Goal: Find specific page/section: Find specific page/section

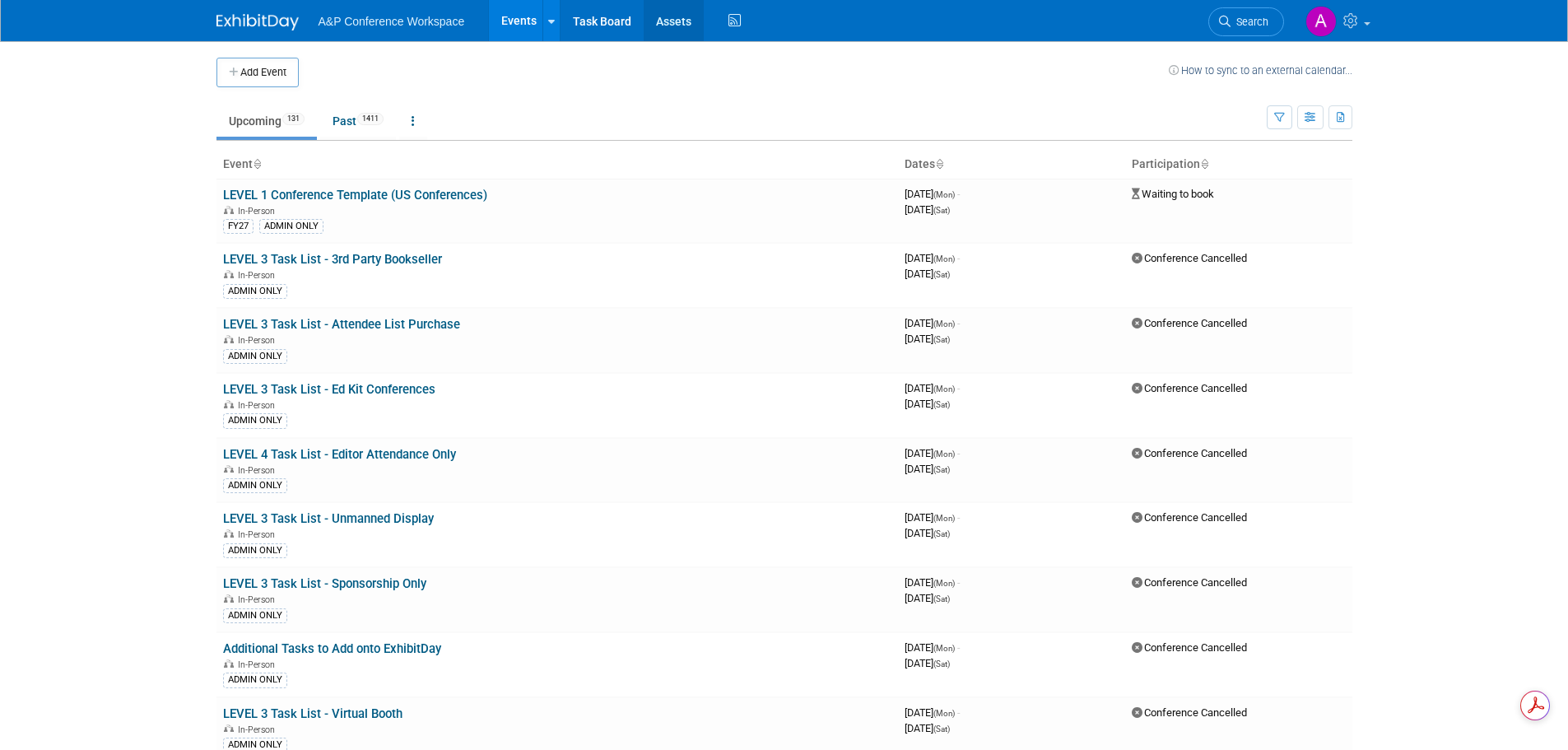
click at [670, 26] on link "Assets" at bounding box center [674, 21] width 60 height 42
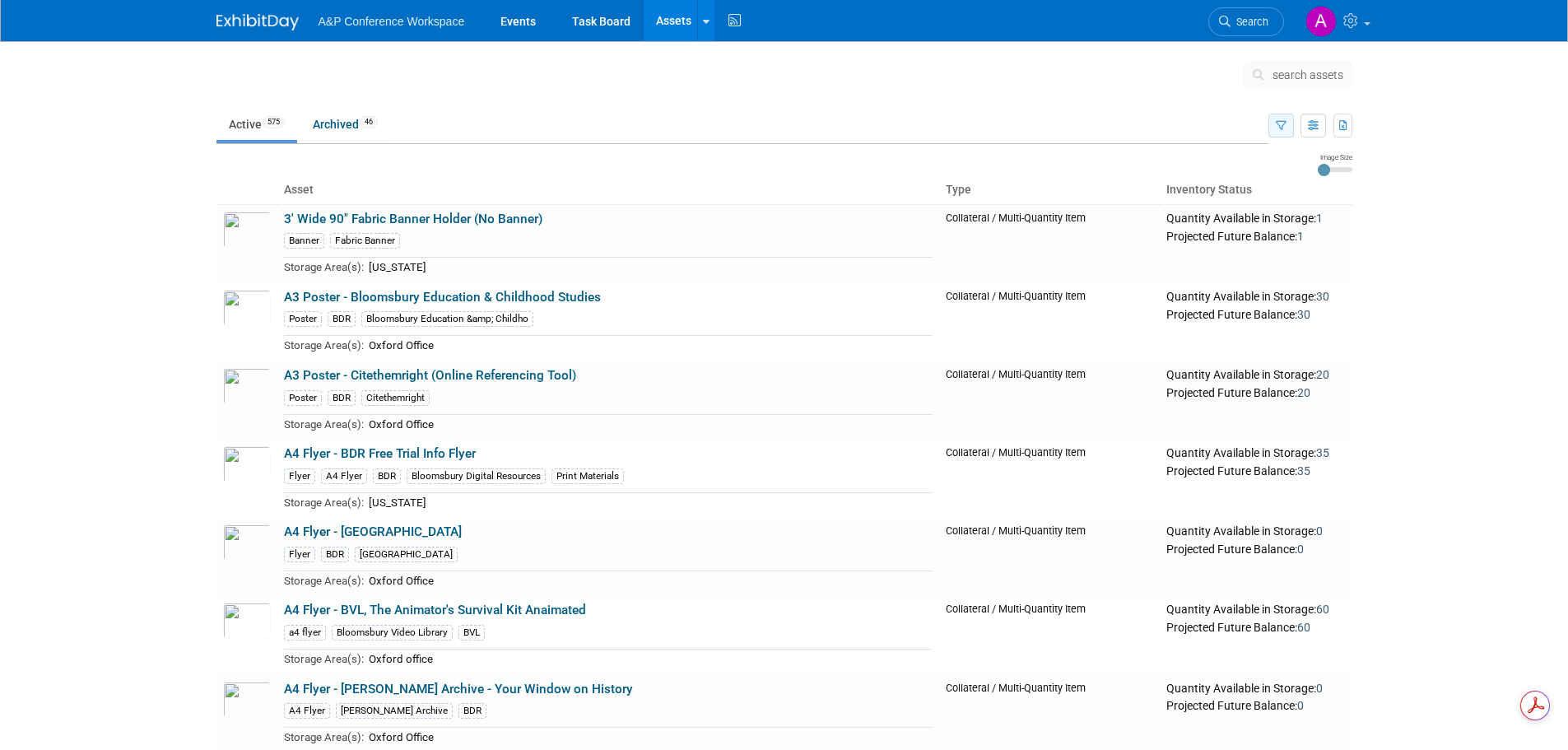
click at [1276, 122] on icon "button" at bounding box center [1280, 125] width 10 height 10
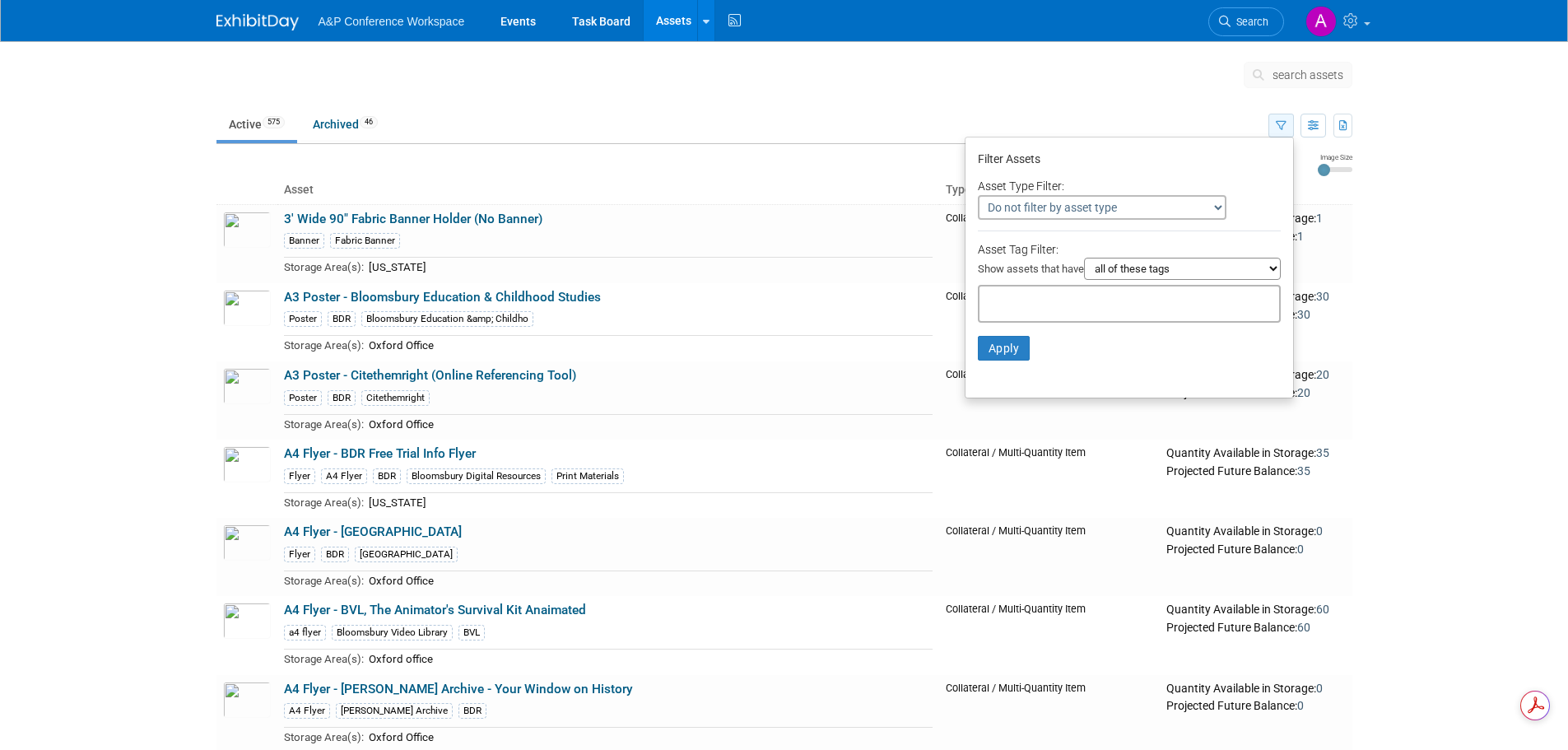
click at [1286, 127] on button "button" at bounding box center [1280, 125] width 25 height 24
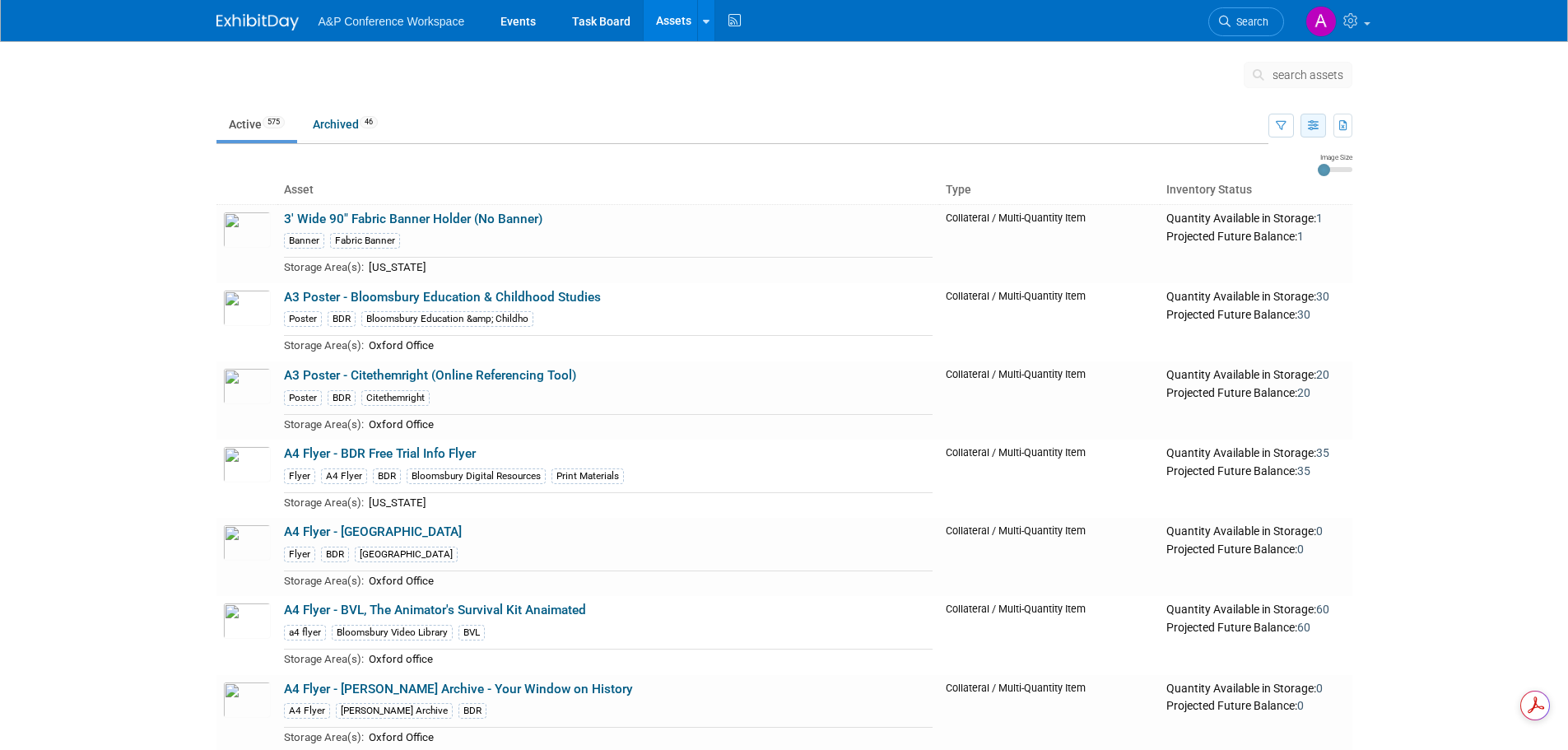
click at [1308, 128] on icon "button" at bounding box center [1312, 125] width 10 height 10
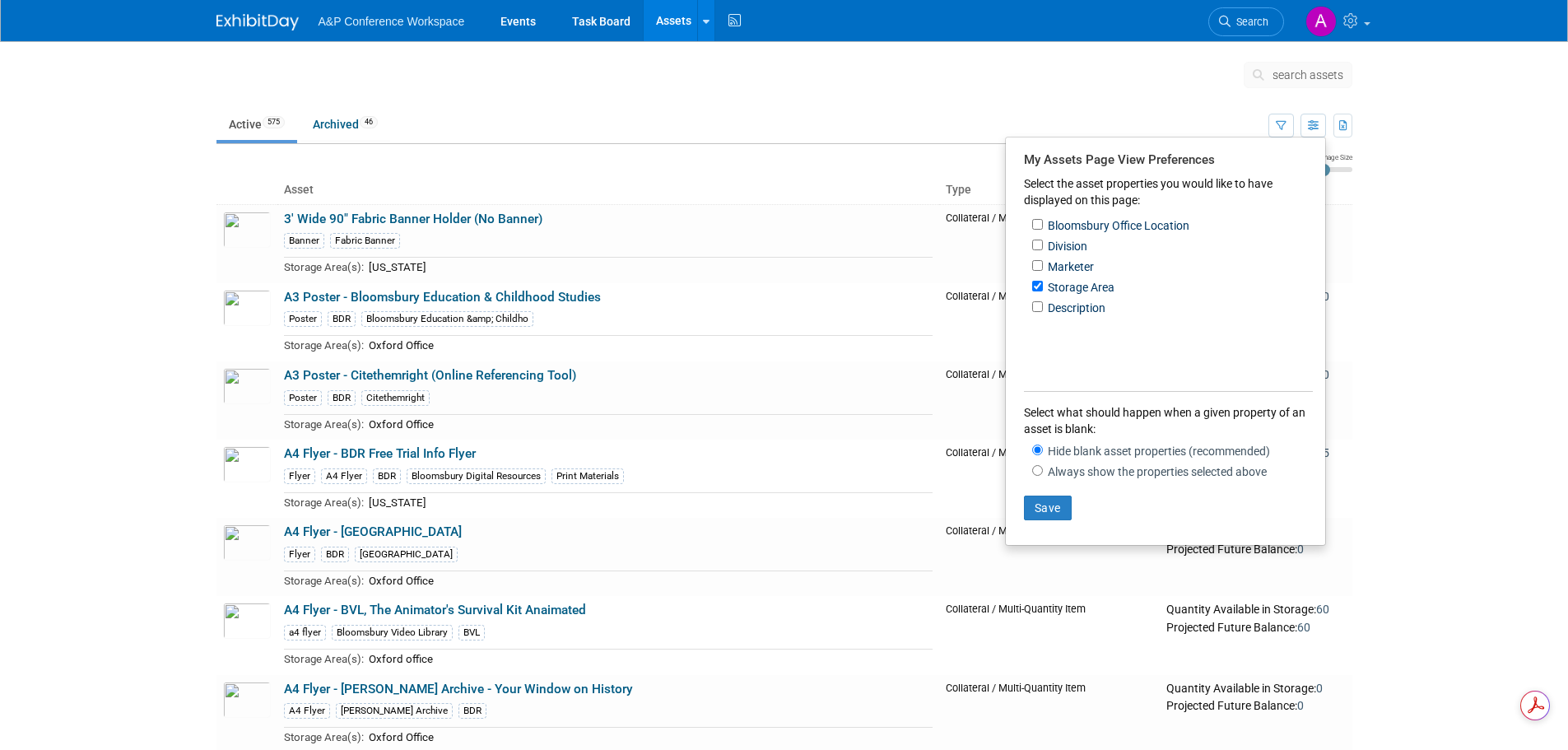
click at [1445, 113] on body "A&P Conference Workspace Events Task Board Assets Search Assets Storage Locatio…" at bounding box center [784, 375] width 1568 height 750
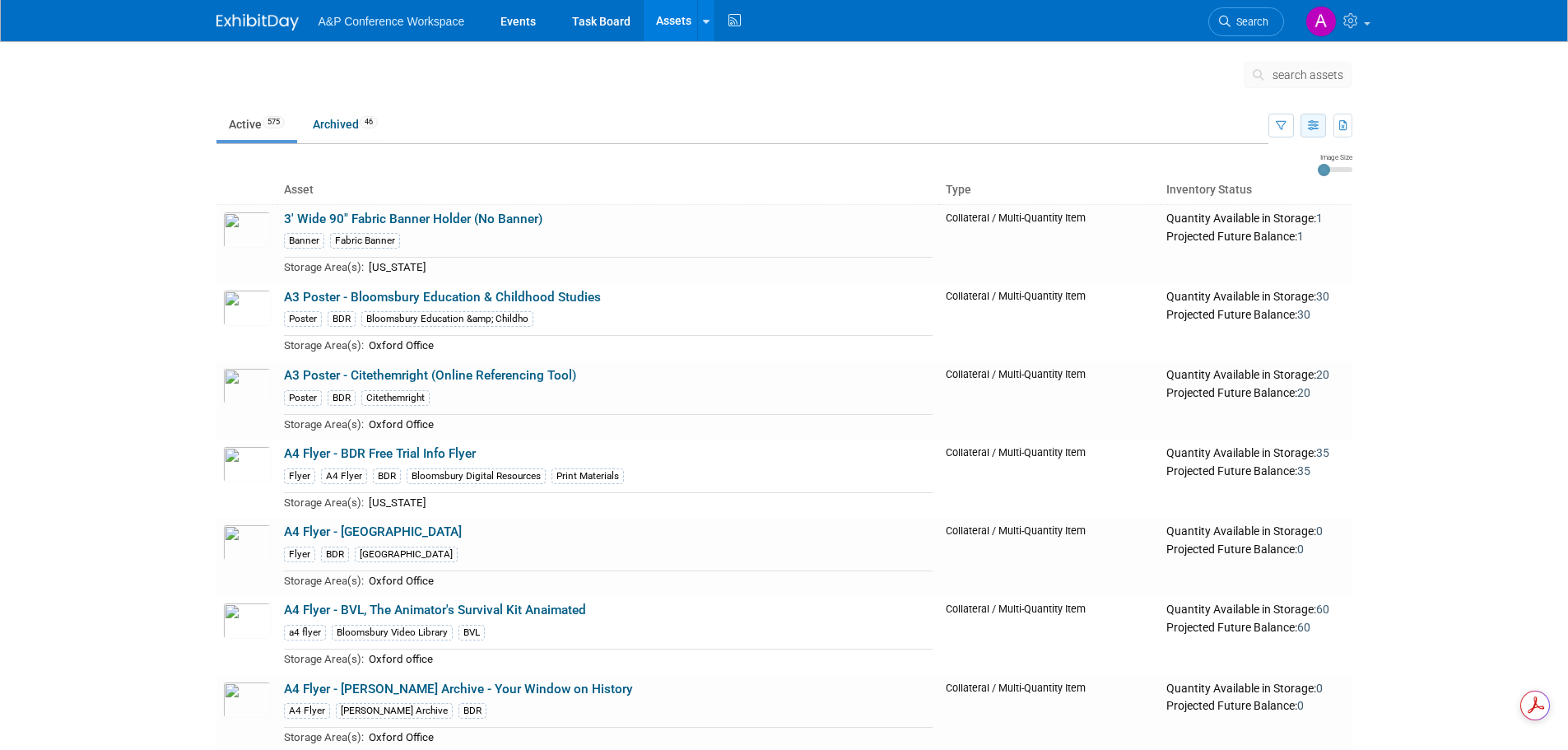
click at [1323, 129] on button "button" at bounding box center [1312, 125] width 25 height 24
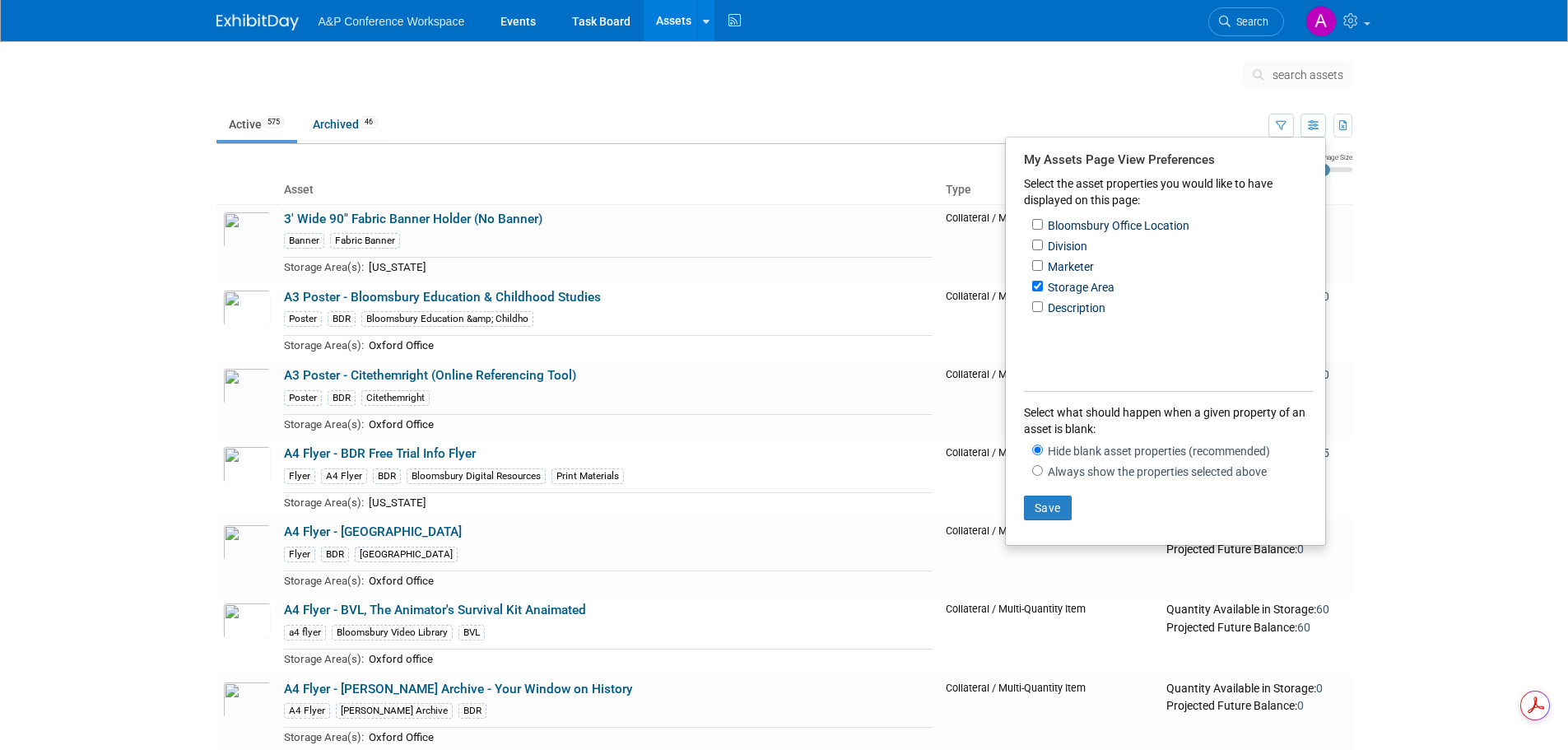
click at [1477, 335] on body "A&P Conference Workspace Events Task Board Assets Search Assets Storage Locatio…" at bounding box center [784, 375] width 1568 height 750
